Goal: Task Accomplishment & Management: Use online tool/utility

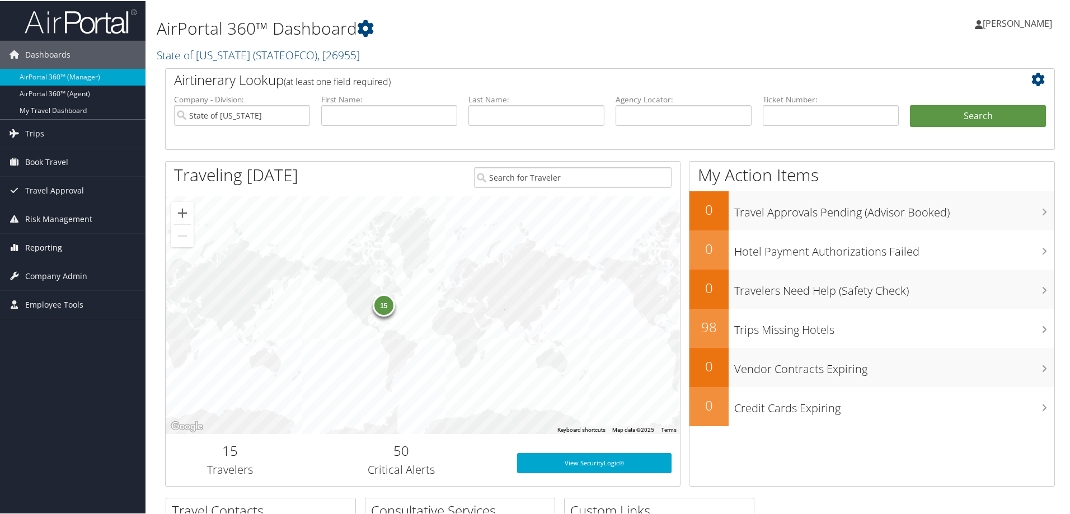
click at [78, 247] on link "Reporting" at bounding box center [72, 247] width 145 height 28
click at [82, 271] on link "Unused Tickets" at bounding box center [72, 269] width 145 height 17
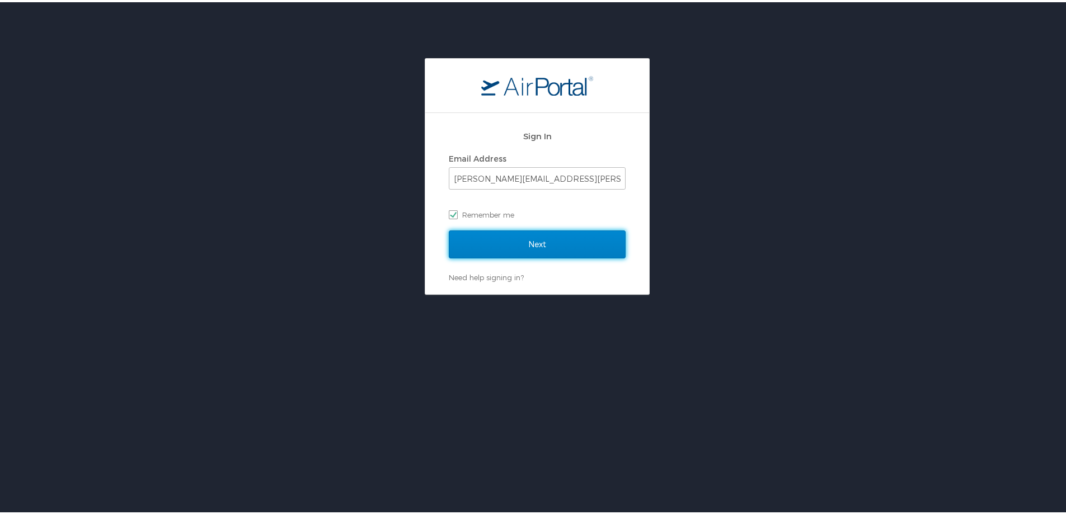
click at [519, 242] on input "Next" at bounding box center [537, 242] width 177 height 28
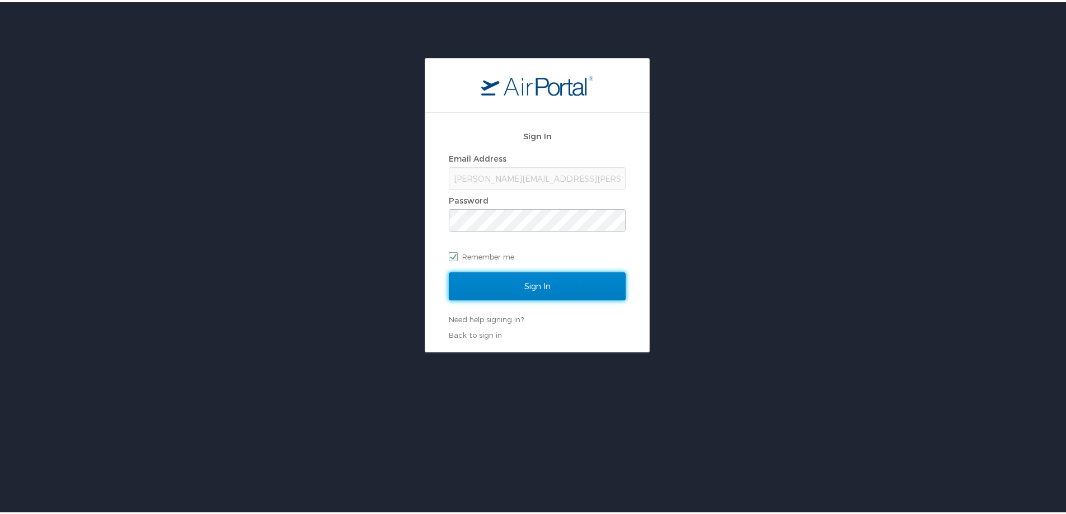
click at [524, 273] on input "Sign In" at bounding box center [537, 284] width 177 height 28
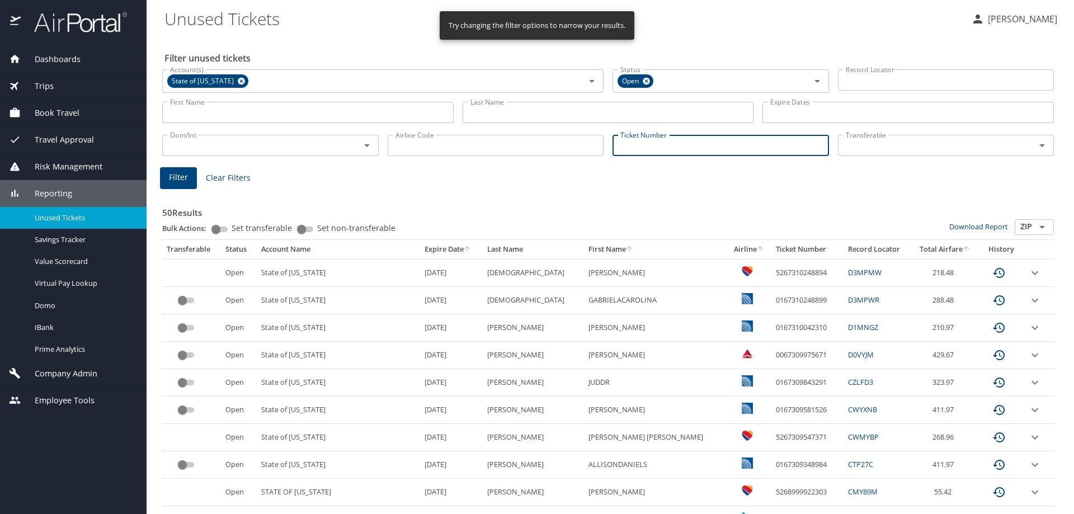
click at [680, 153] on input "Ticket Number" at bounding box center [721, 145] width 217 height 21
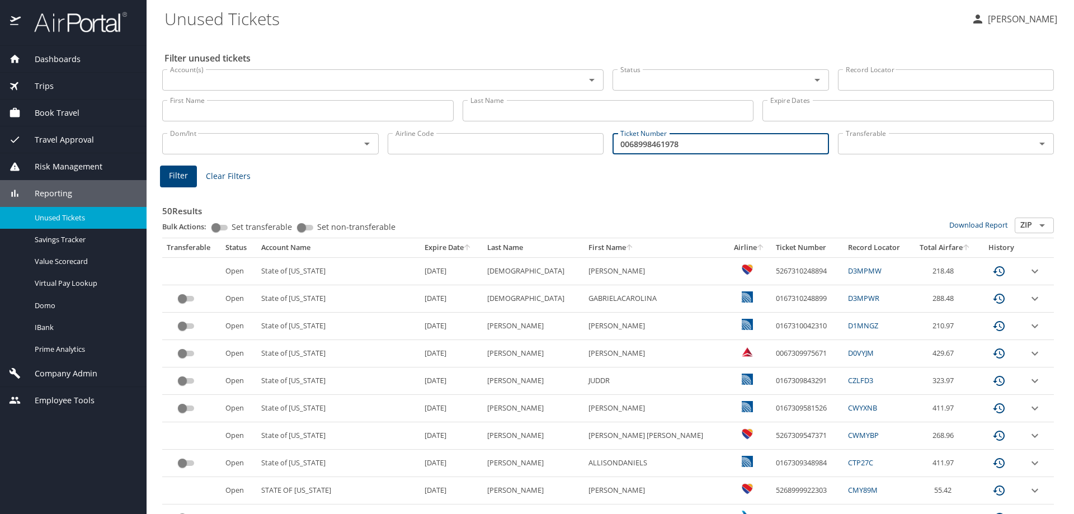
type input "0068998461978"
click at [172, 184] on button "Filter" at bounding box center [178, 177] width 37 height 22
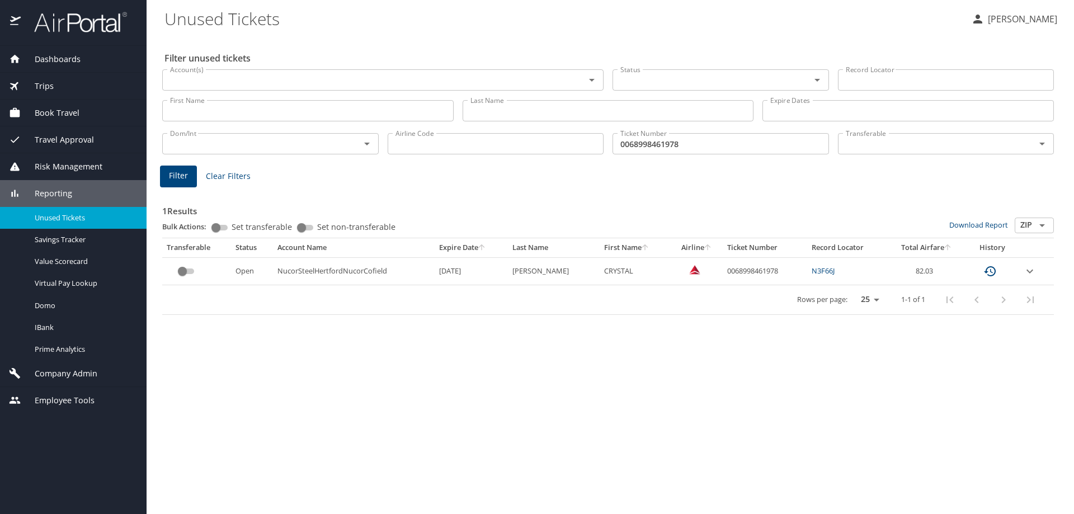
click at [1032, 273] on icon "expand row" at bounding box center [1030, 271] width 13 height 13
